Goal: Transaction & Acquisition: Obtain resource

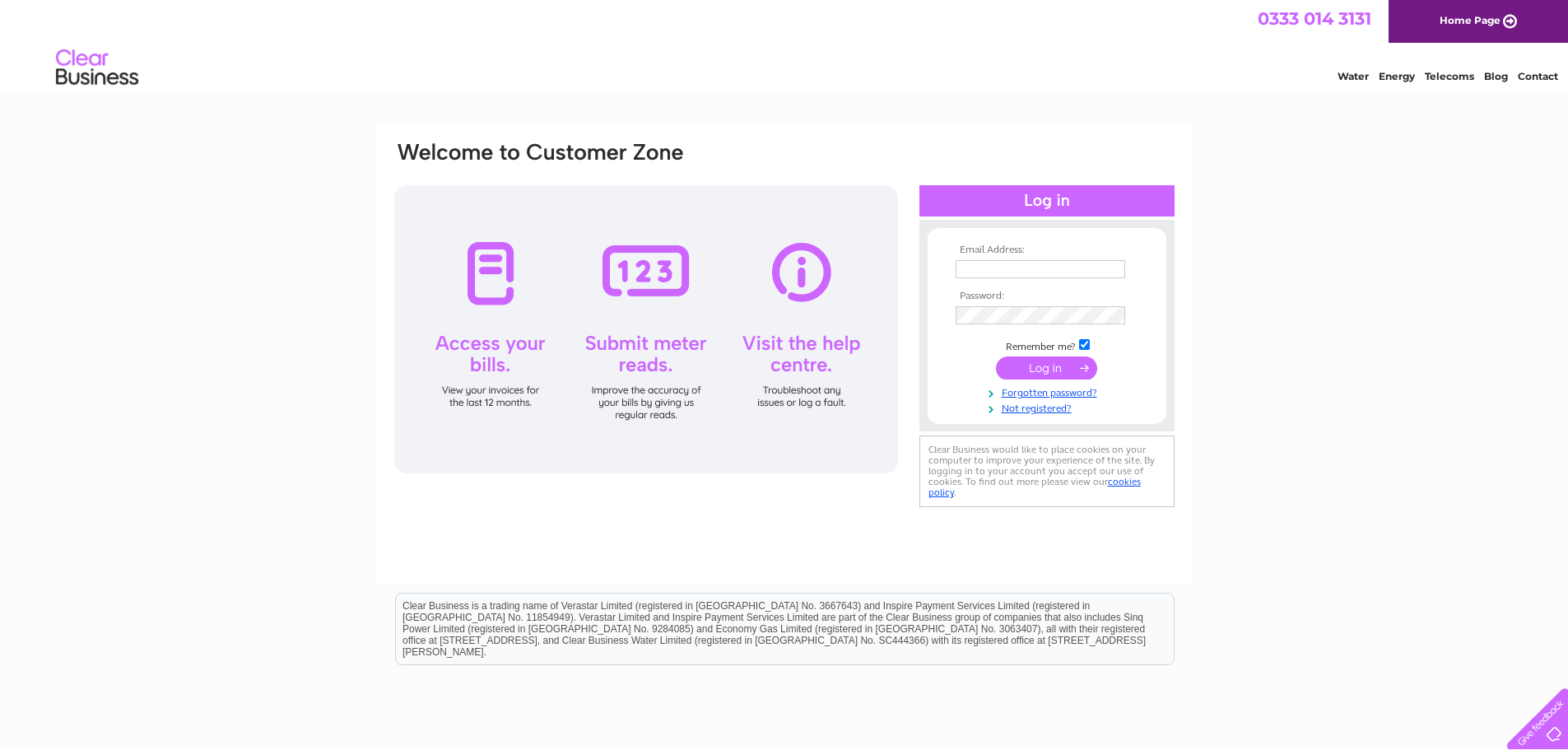
click at [1006, 260] on input "text" at bounding box center [1040, 269] width 169 height 18
type input "willie.smith@citycabs.co.uk"
click at [1068, 367] on input "submit" at bounding box center [1047, 368] width 101 height 23
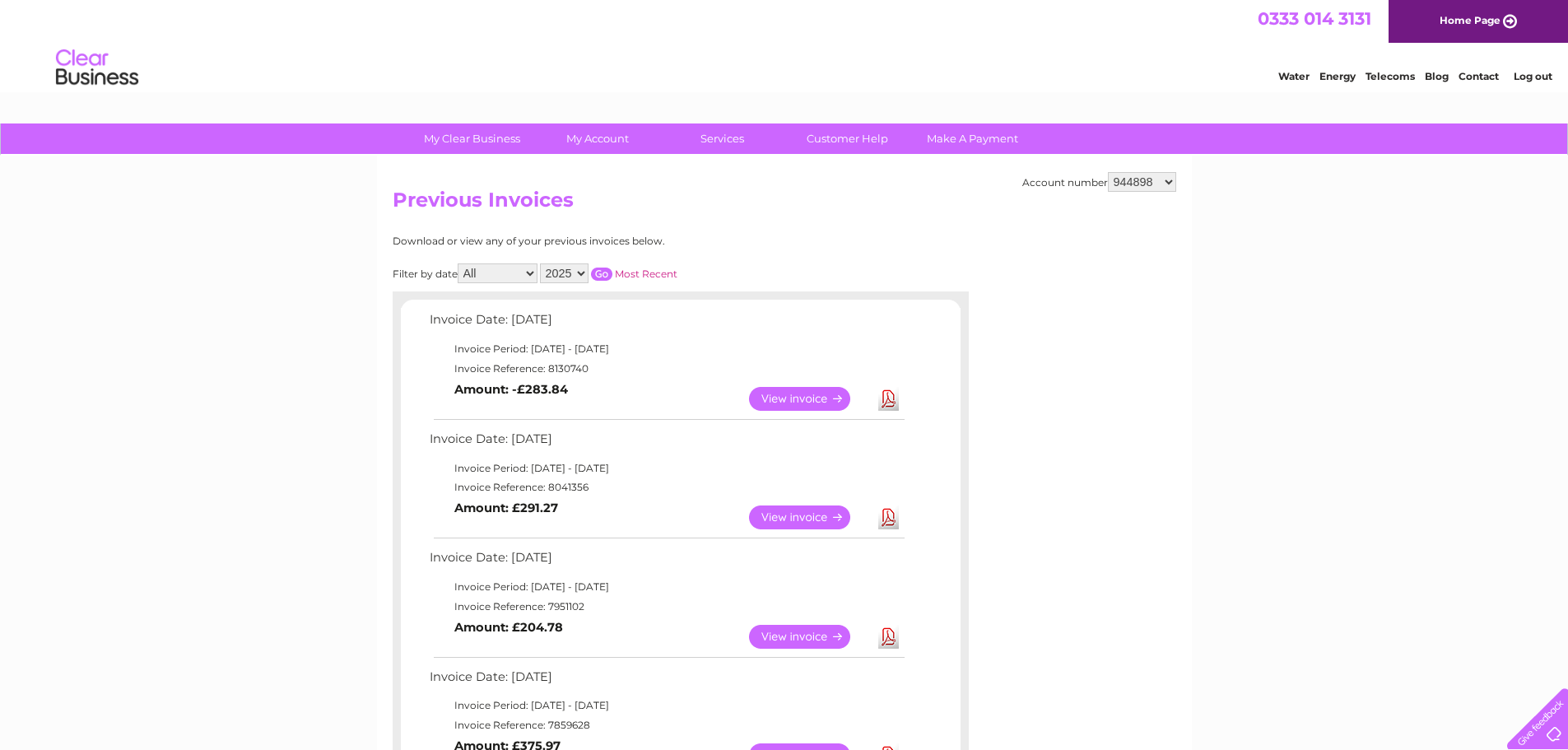
click at [1155, 187] on select "944898 969677 1048255 1136734" at bounding box center [1142, 182] width 68 height 20
select select "969677"
click at [1108, 172] on select "944898 969677 1048255 1136734" at bounding box center [1142, 182] width 68 height 20
click at [900, 638] on td "Download" at bounding box center [889, 637] width 29 height 32
click at [887, 638] on link "Download" at bounding box center [888, 637] width 21 height 24
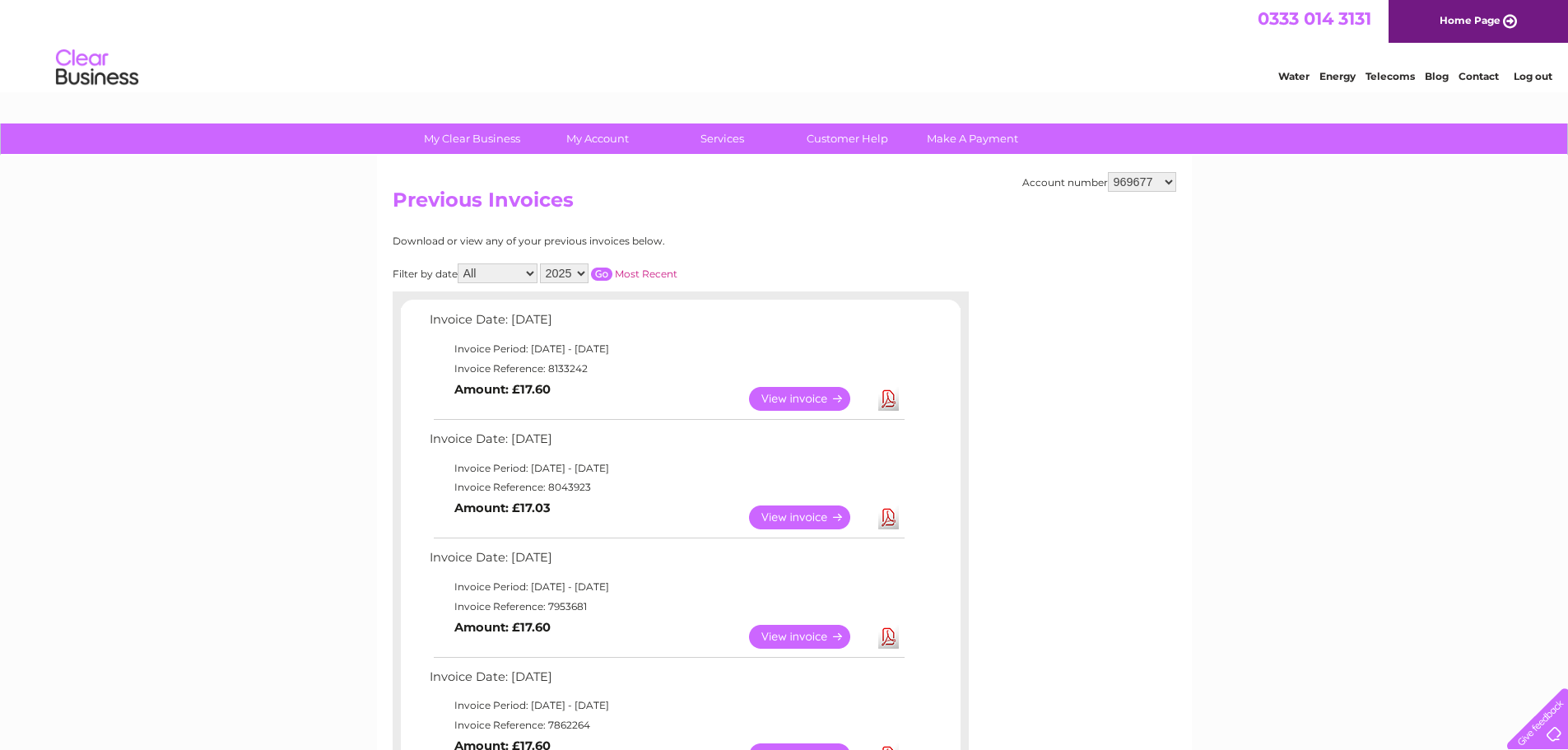
click at [1144, 175] on select "944898 969677 1048255 1136734" at bounding box center [1142, 182] width 68 height 20
click at [1131, 178] on select "944898 969677 1048255 1136734" at bounding box center [1142, 182] width 68 height 20
select select "1048255"
click at [1108, 172] on select "944898 969677 1048255 1136734" at bounding box center [1142, 182] width 68 height 20
click at [1132, 180] on select "944898 969677 1048255 1136734" at bounding box center [1142, 182] width 68 height 20
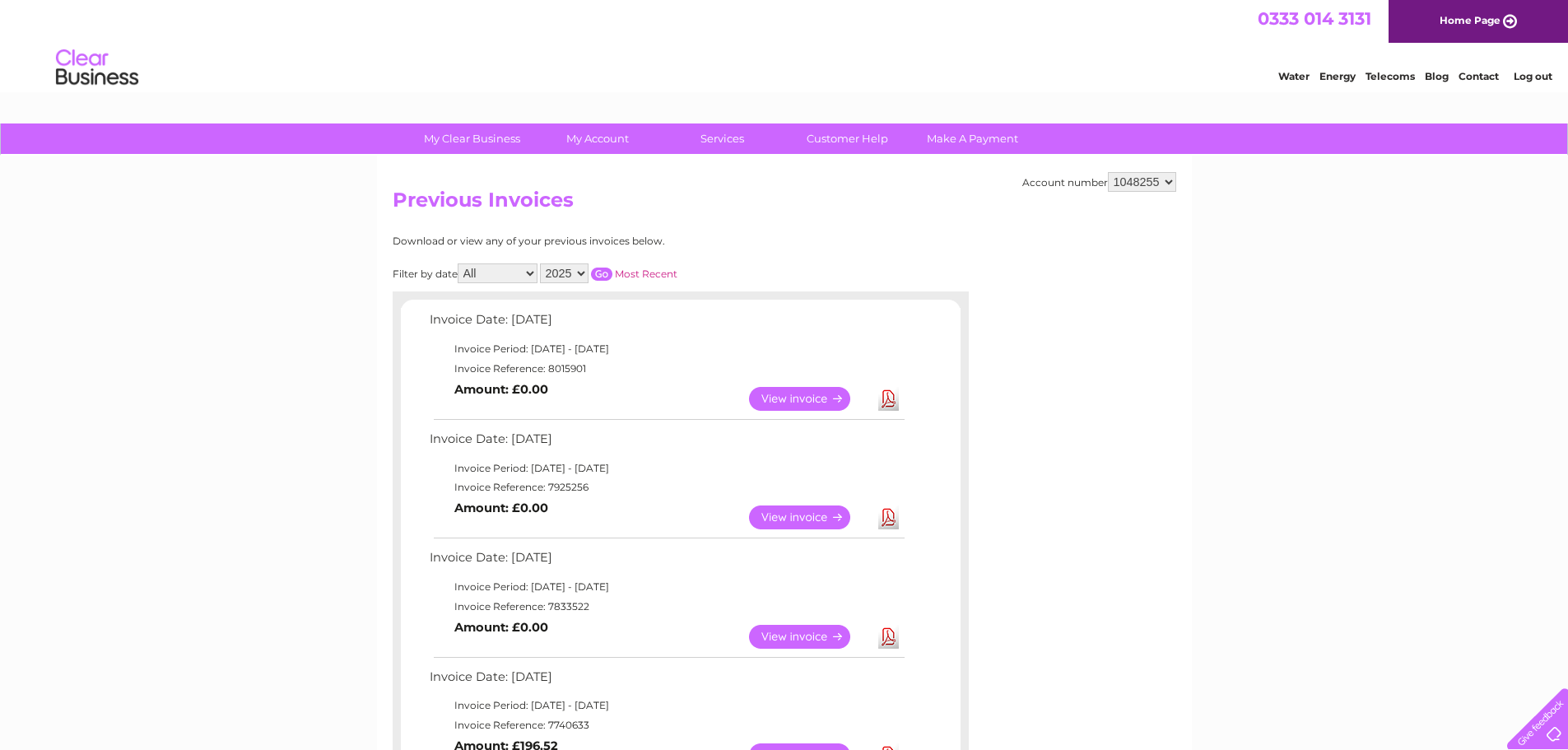
select select "1136734"
click at [1108, 172] on select "944898 969677 1048255 1136734" at bounding box center [1142, 182] width 68 height 20
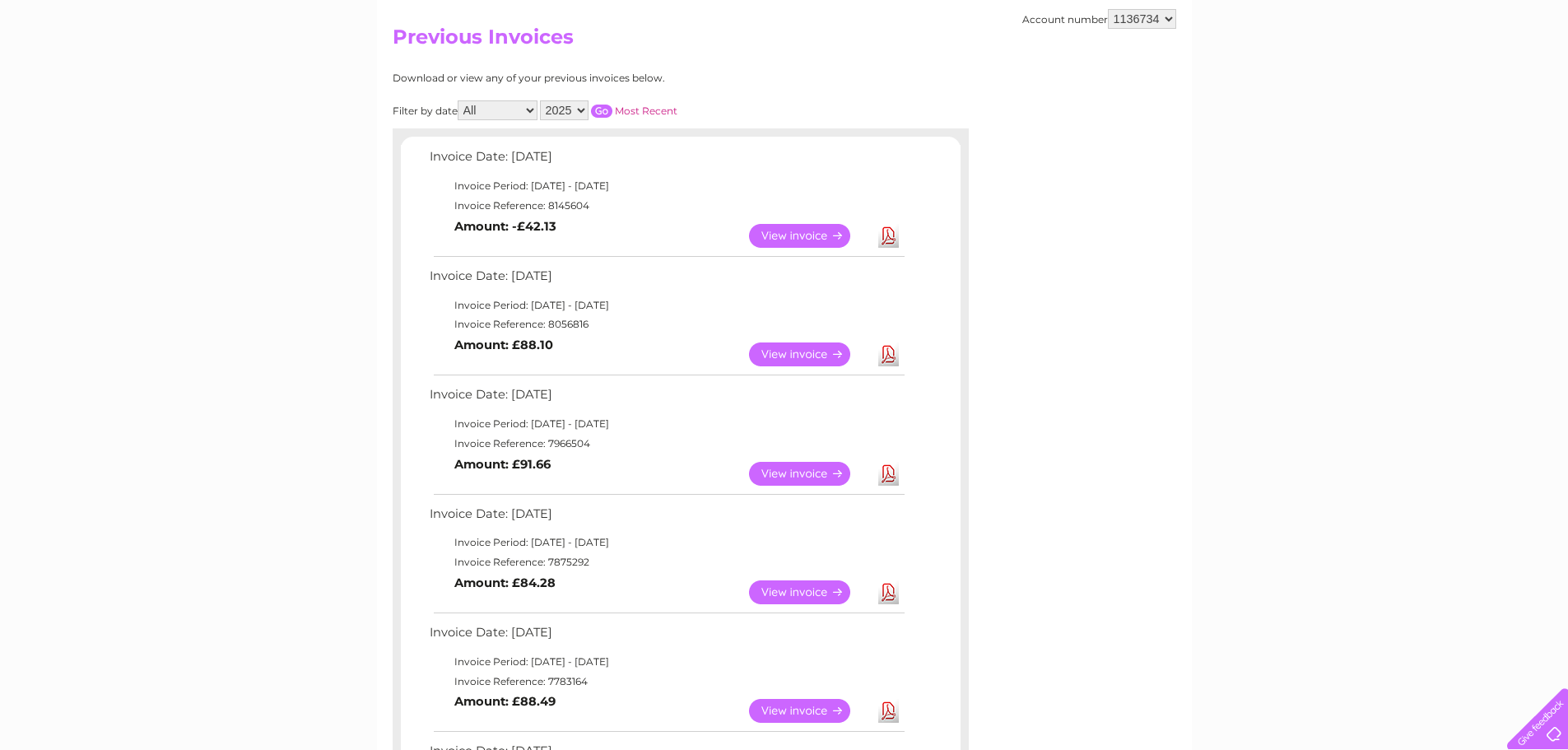
scroll to position [165, 0]
click at [888, 478] on link "Download" at bounding box center [888, 472] width 21 height 24
click at [1122, 17] on select "944898 969677 1048255 1136734" at bounding box center [1142, 17] width 68 height 20
click at [1131, 14] on select "944898 969677 1048255 1136734" at bounding box center [1142, 17] width 68 height 20
select select "944898"
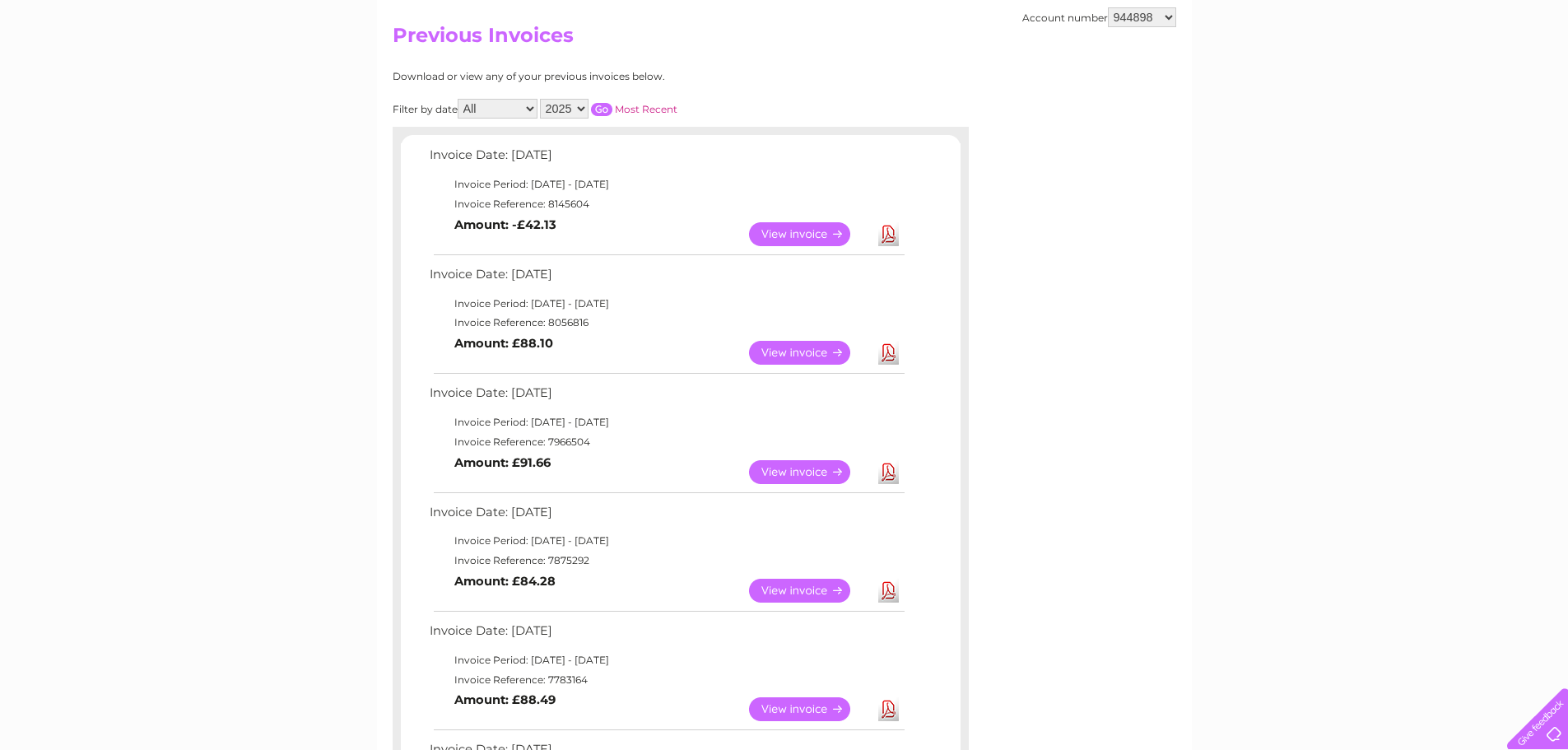
click at [1108, 7] on select "944898 969677 1048255 1136734" at bounding box center [1142, 17] width 68 height 20
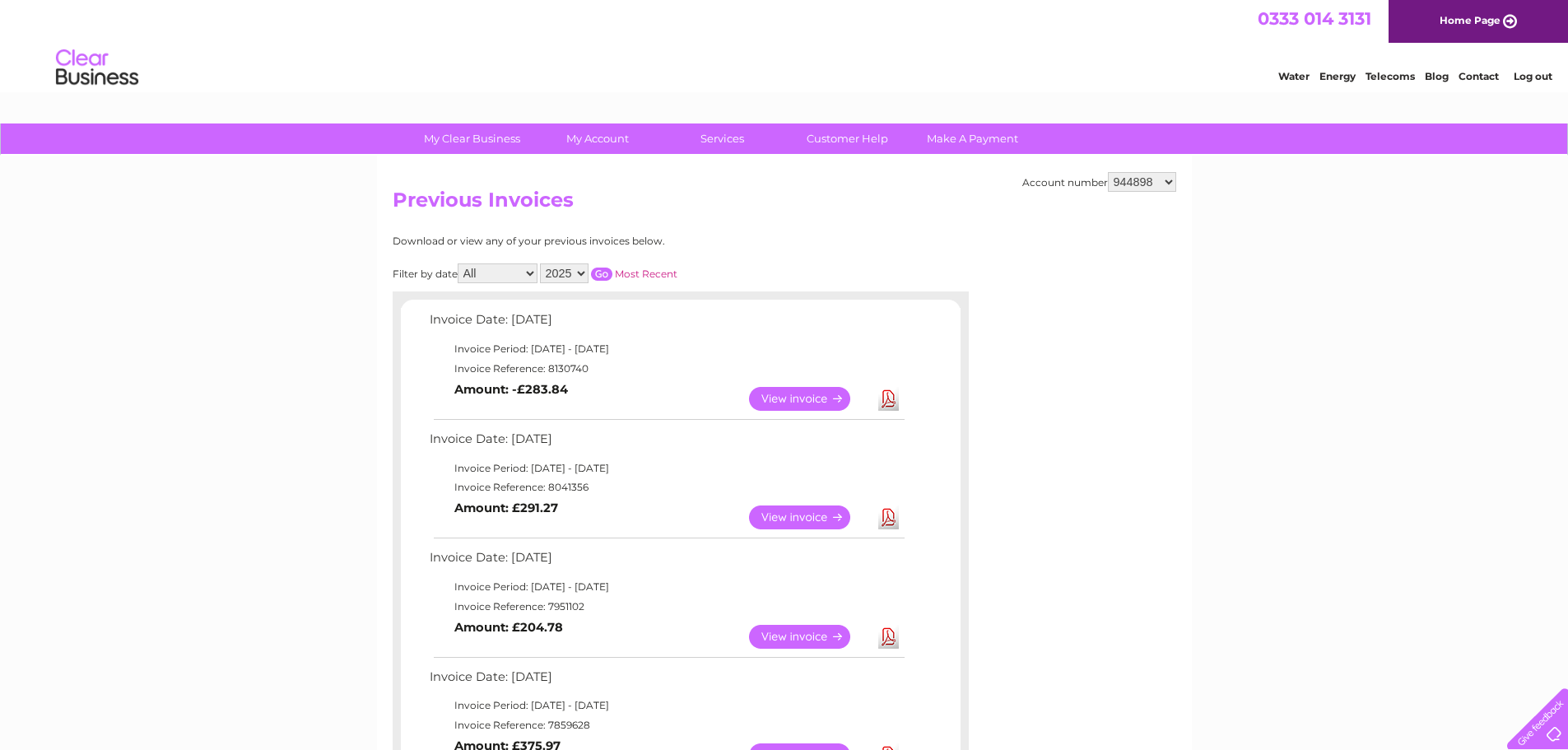
click at [892, 638] on link "Download" at bounding box center [888, 637] width 21 height 24
